Goal: Task Accomplishment & Management: Manage account settings

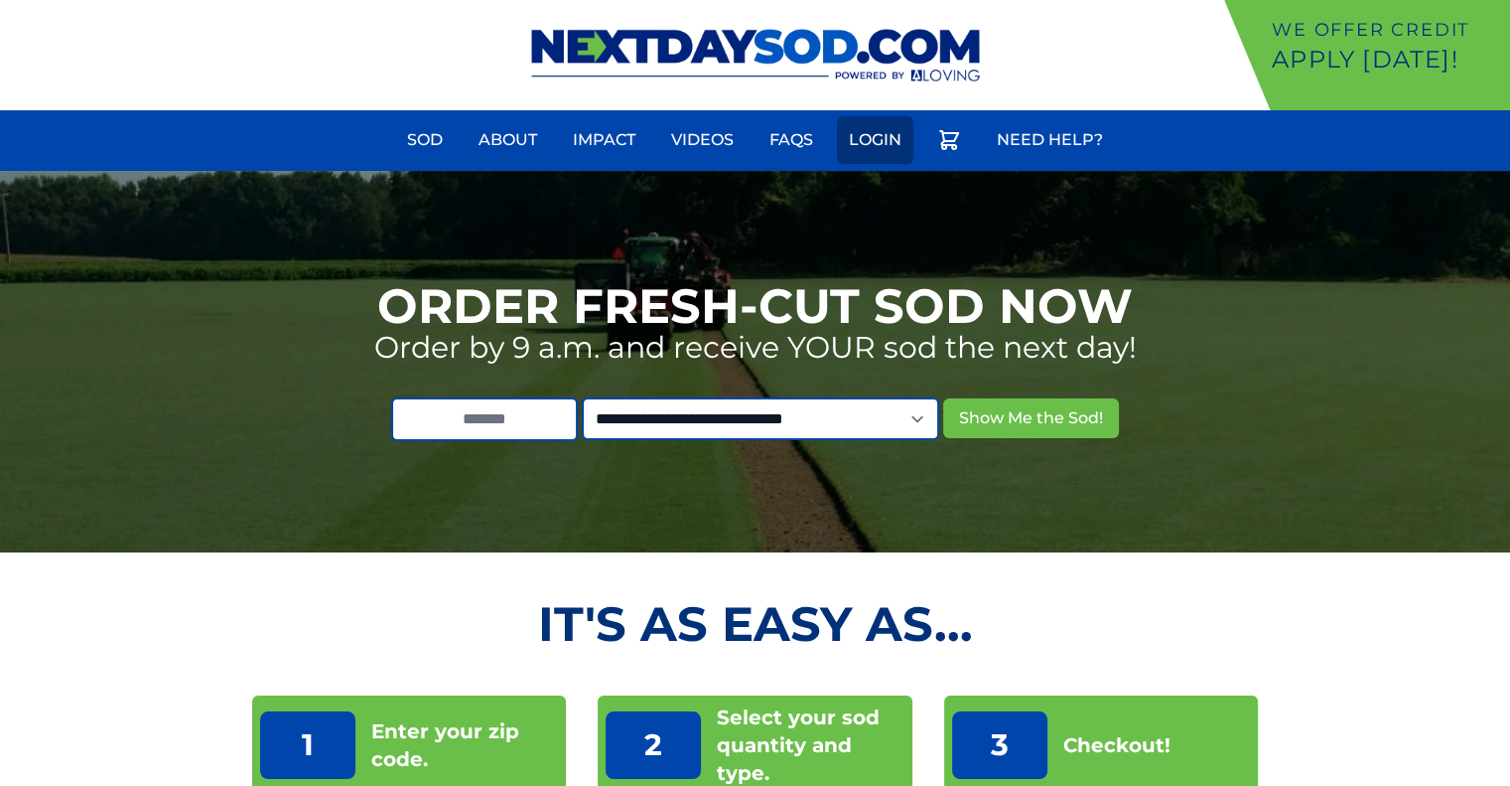
click at [883, 150] on link "Login" at bounding box center [875, 140] width 76 height 48
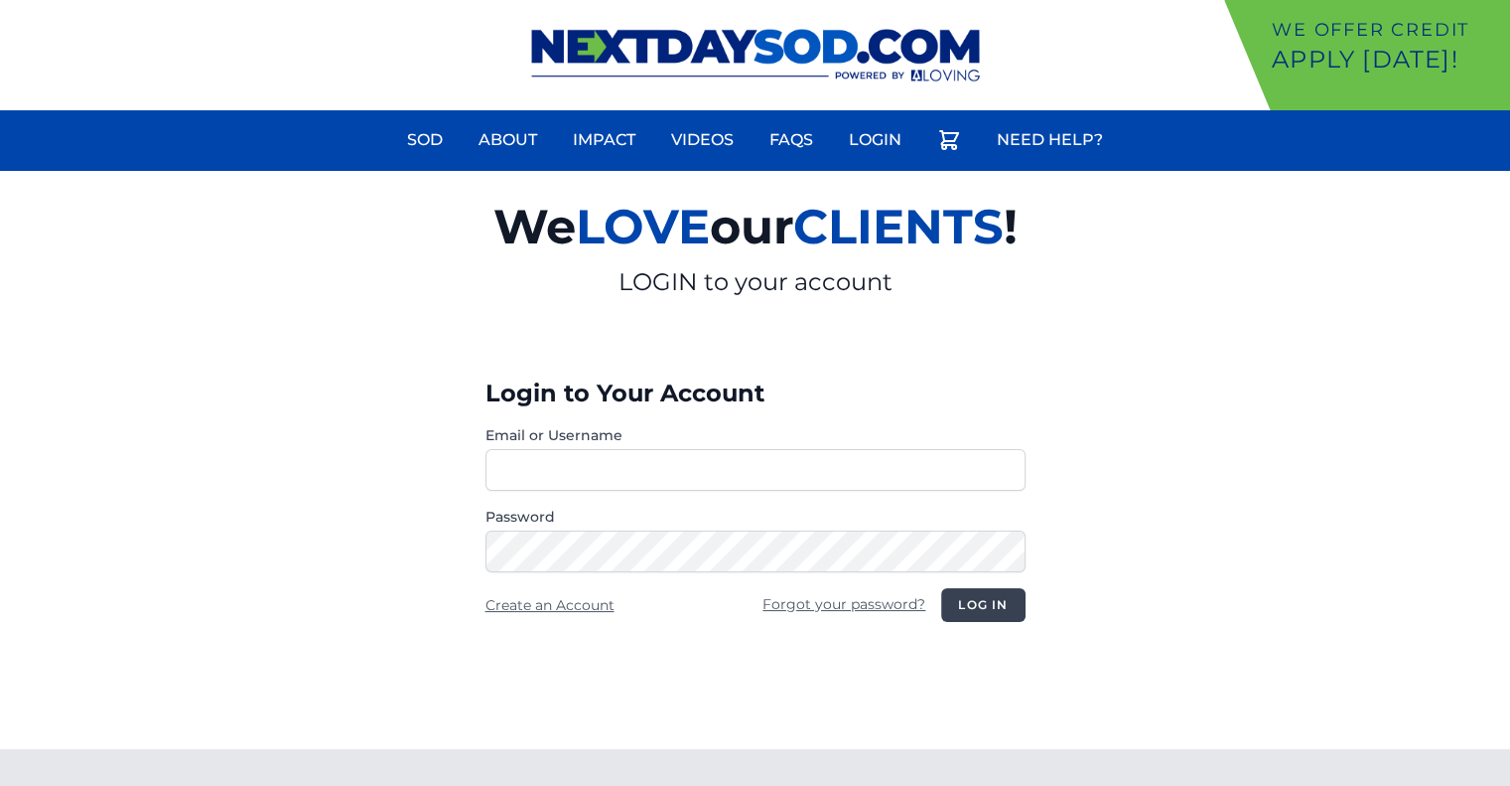
type input "**********"
click at [1006, 609] on button "Log in" at bounding box center [982, 605] width 83 height 34
